Goal: Navigation & Orientation: Understand site structure

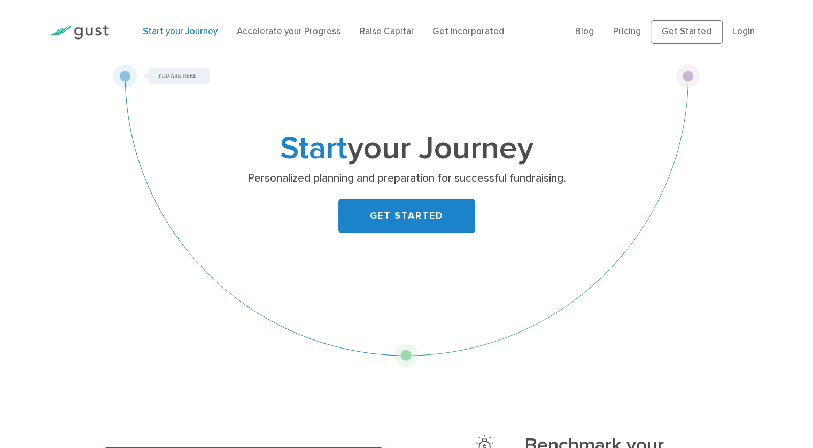
click at [406, 355] on div "Start your Journey Personalized planning and preparation for successful fundrai…" at bounding box center [406, 215] width 587 height 303
click at [374, 29] on link "Raise Capital" at bounding box center [386, 31] width 53 height 11
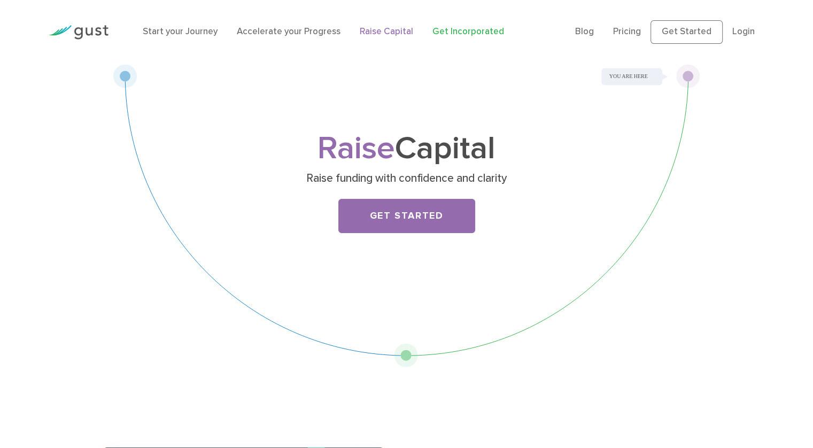
click at [451, 30] on link "Get Incorporated" at bounding box center [468, 31] width 72 height 11
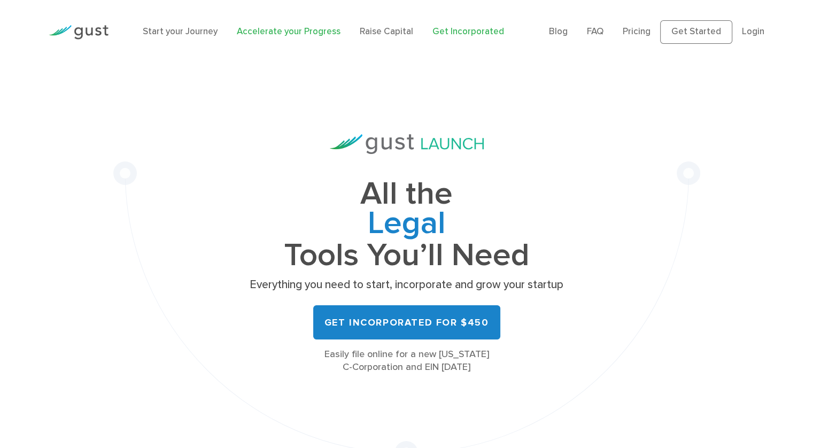
click at [292, 33] on link "Accelerate your Progress" at bounding box center [289, 31] width 104 height 11
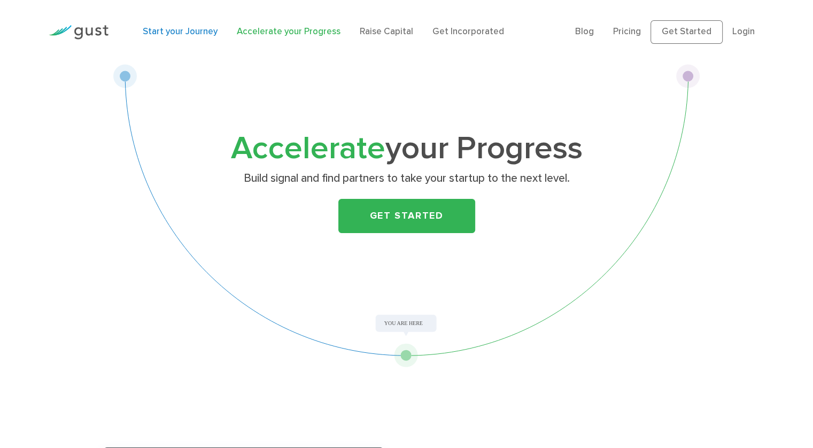
click at [175, 31] on link "Start your Journey" at bounding box center [180, 31] width 75 height 11
